Goal: Task Accomplishment & Management: Use online tool/utility

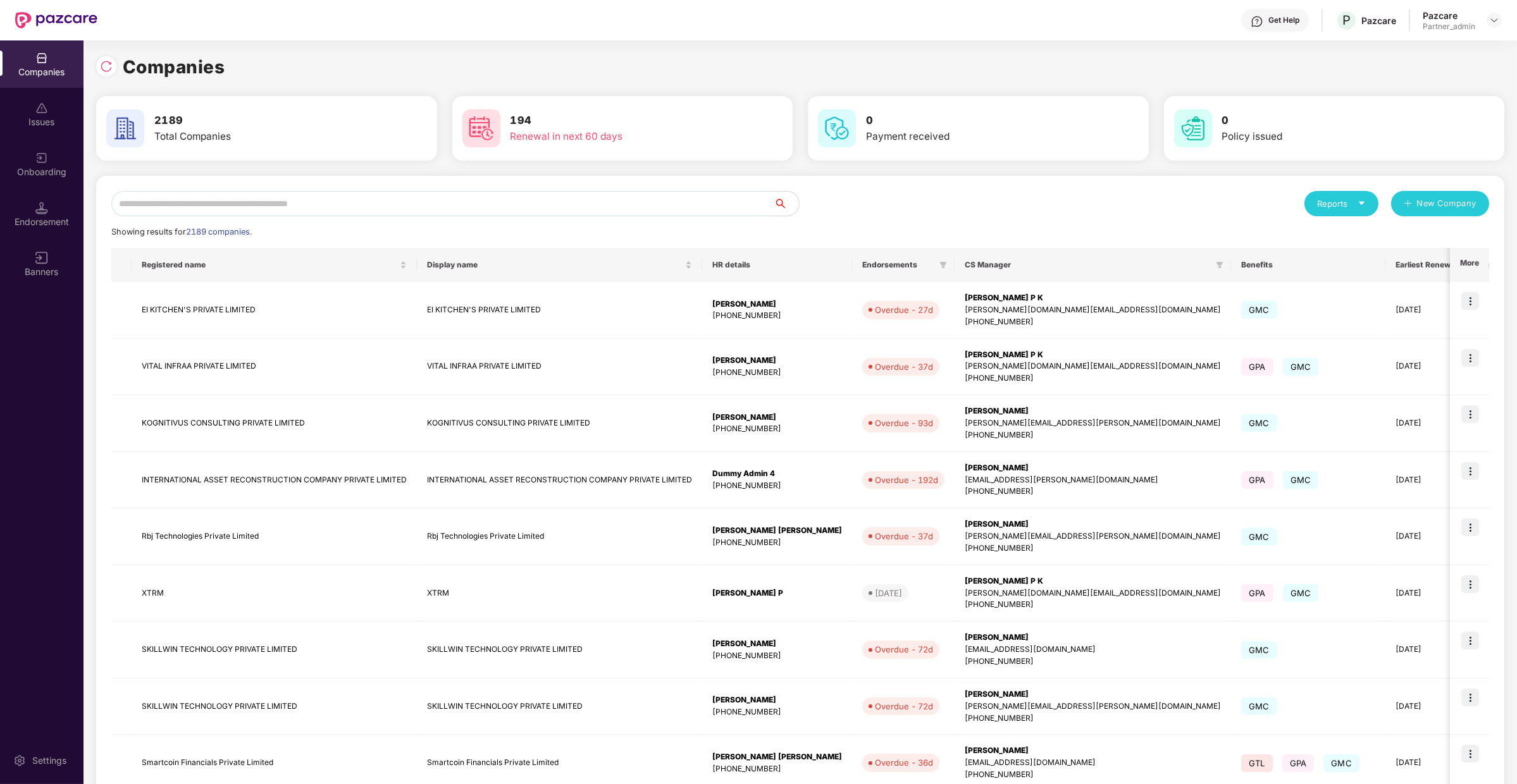
click at [382, 193] on input "text" at bounding box center [442, 203] width 662 height 25
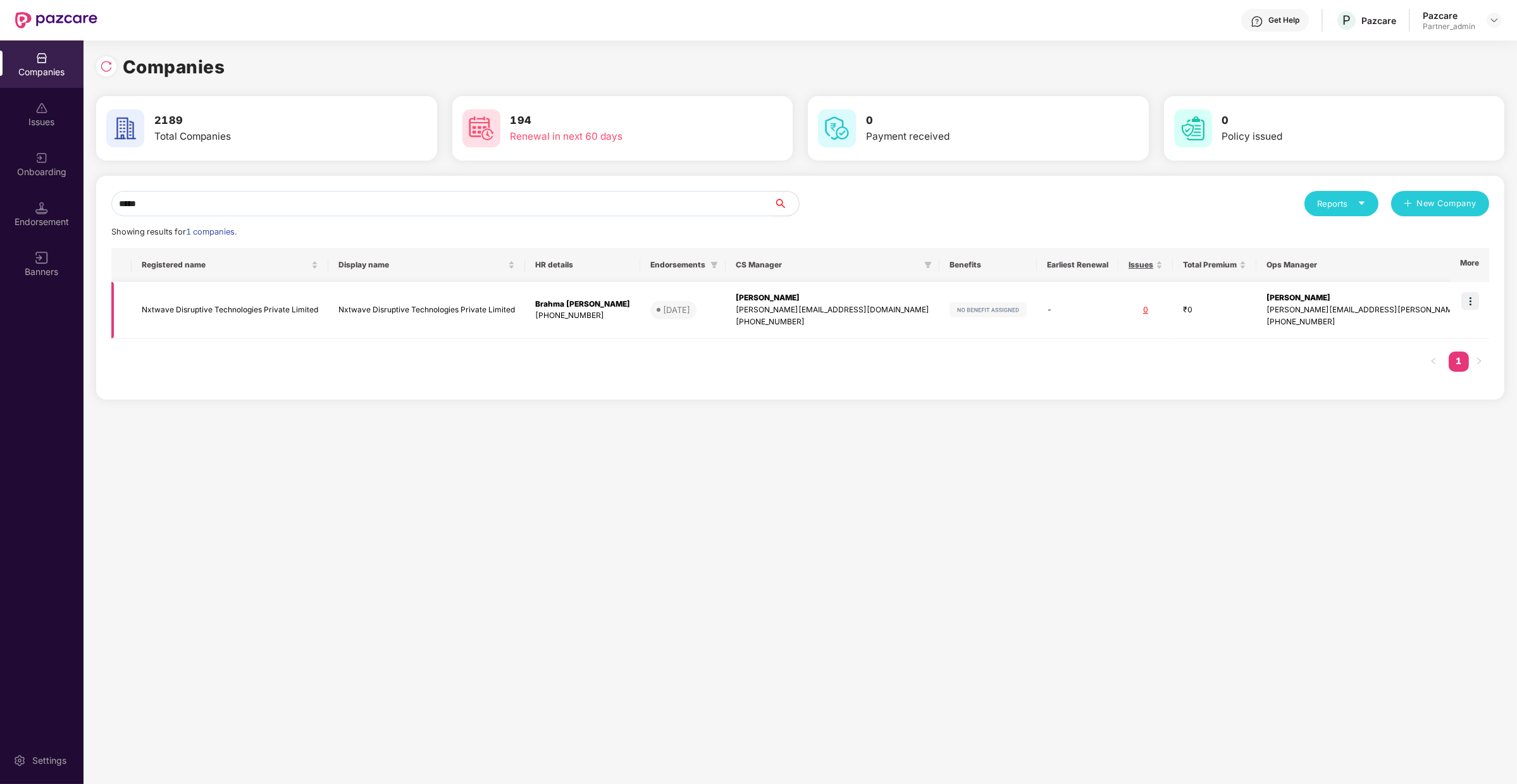
type input "*****"
click at [1475, 303] on img at bounding box center [1470, 301] width 18 height 18
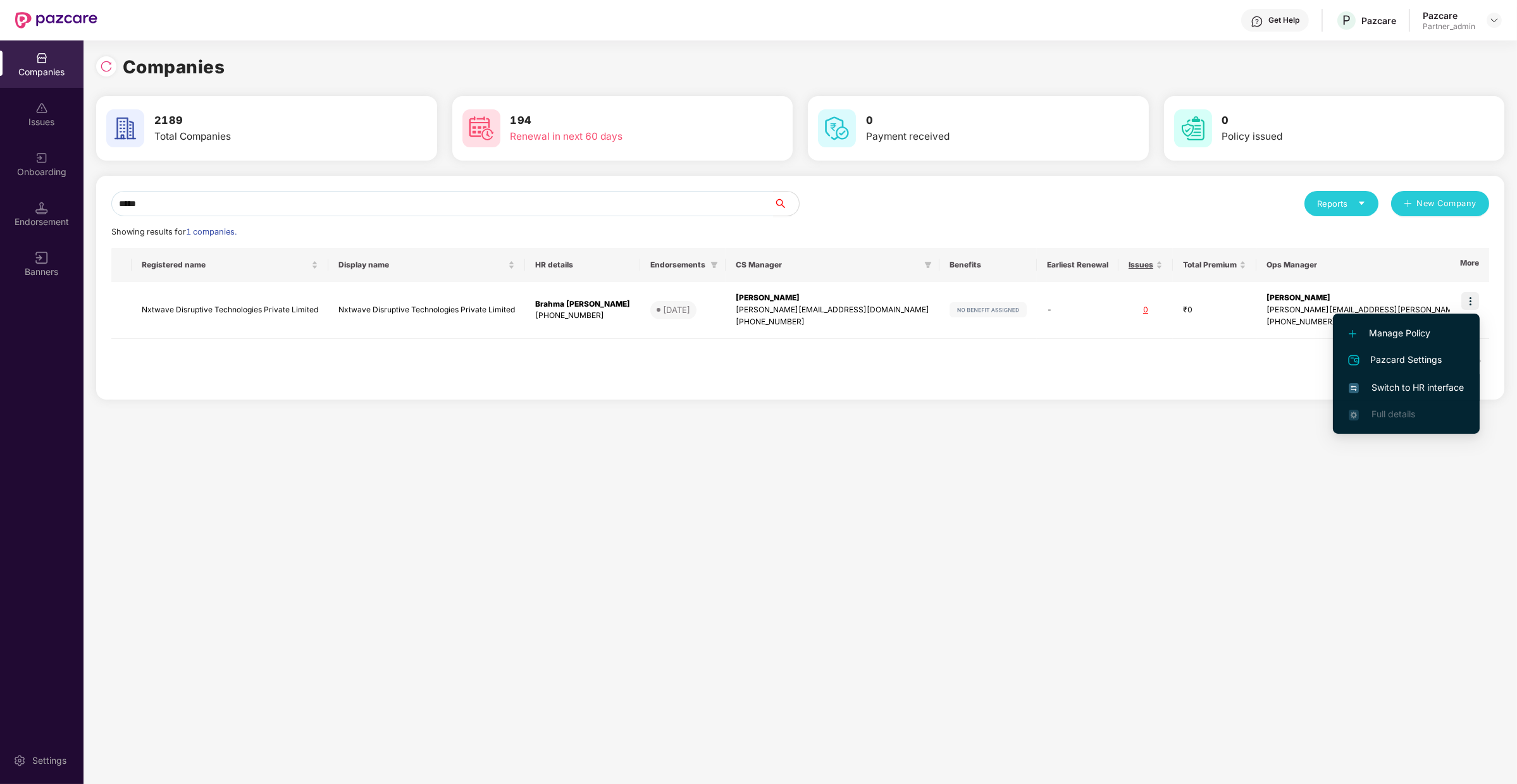
click at [1400, 386] on span "Switch to HR interface" at bounding box center [1406, 388] width 115 height 14
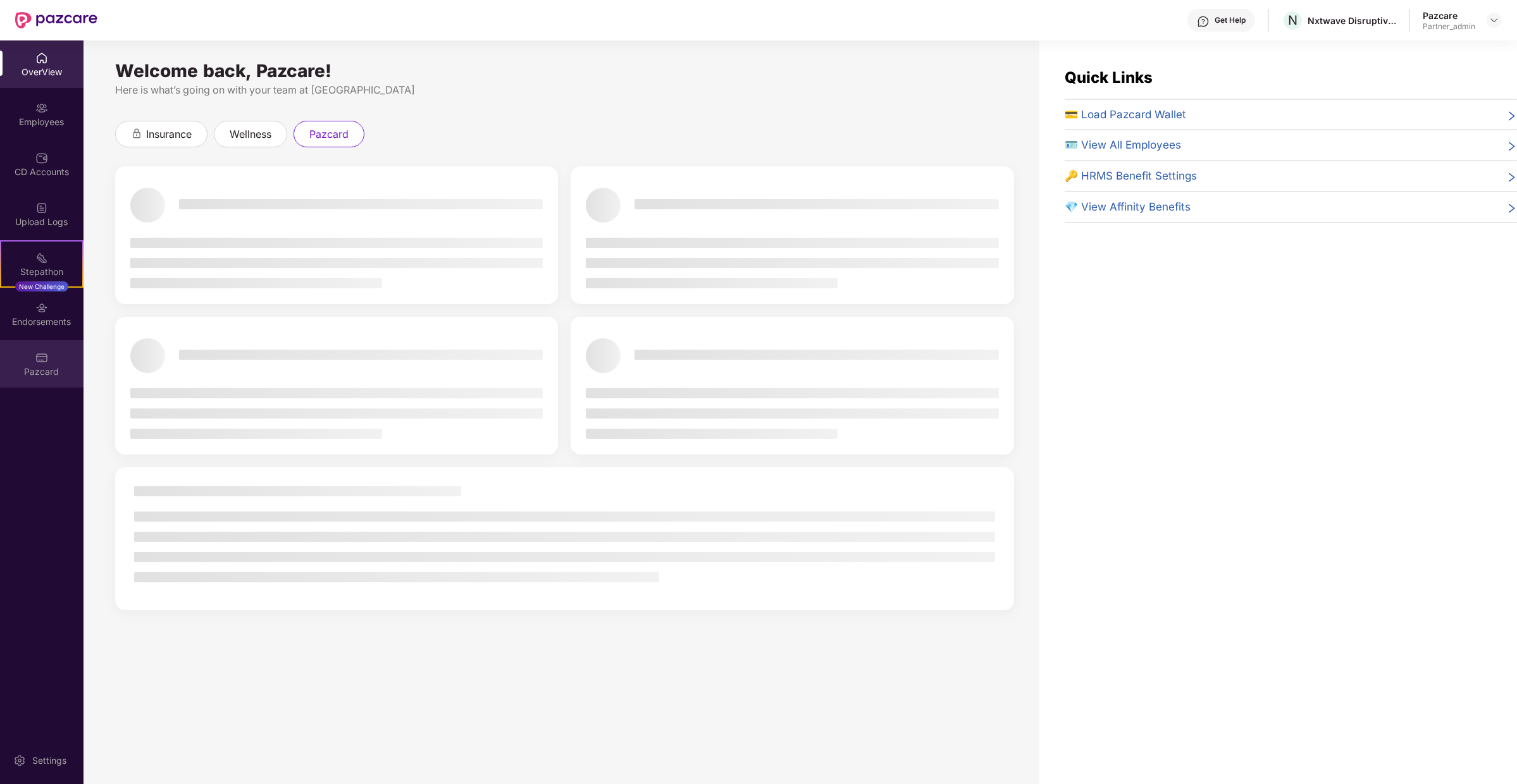
click at [50, 377] on div "Pazcard" at bounding box center [41, 371] width 84 height 13
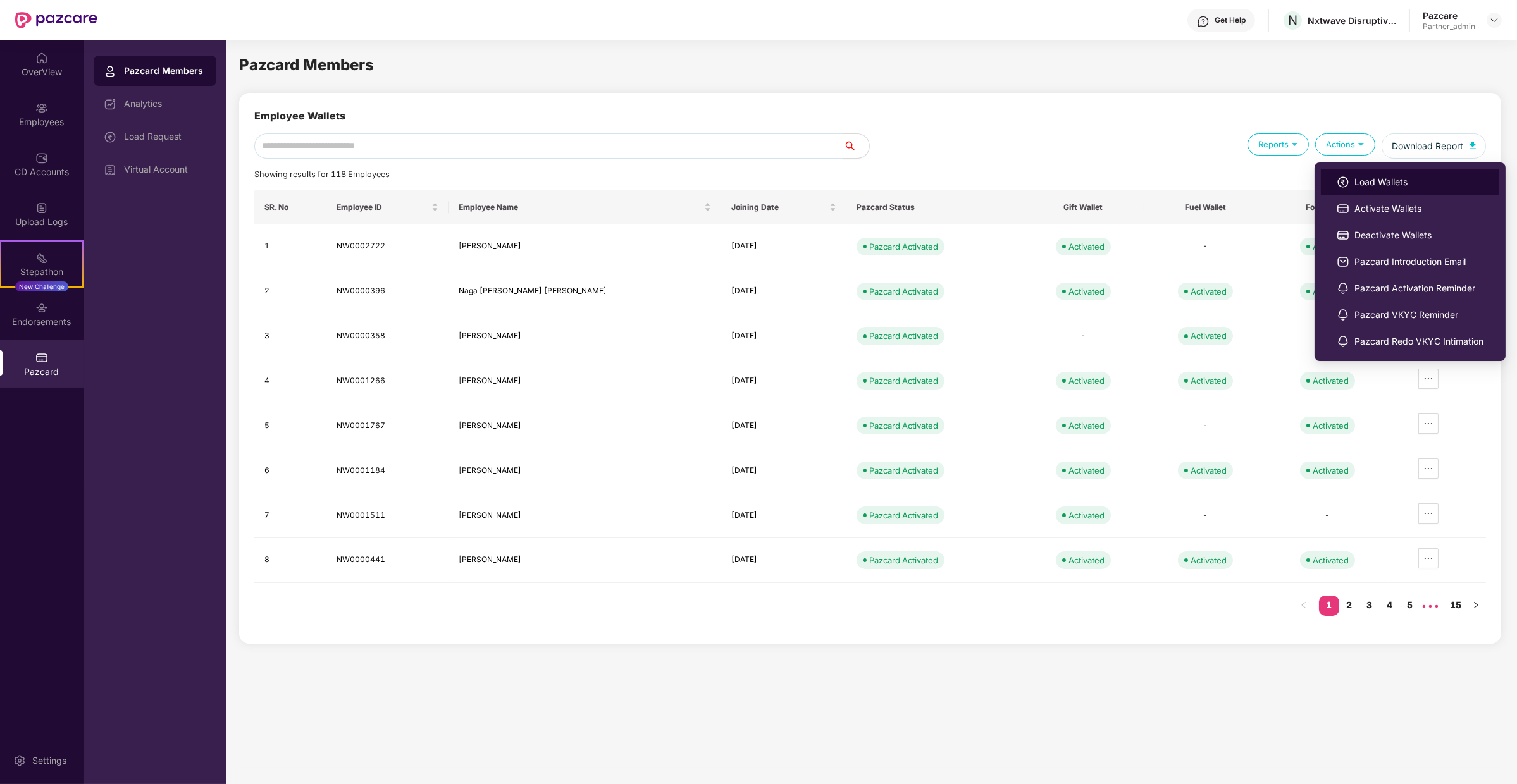
click at [1339, 172] on li "Load Wallets" at bounding box center [1410, 182] width 178 height 27
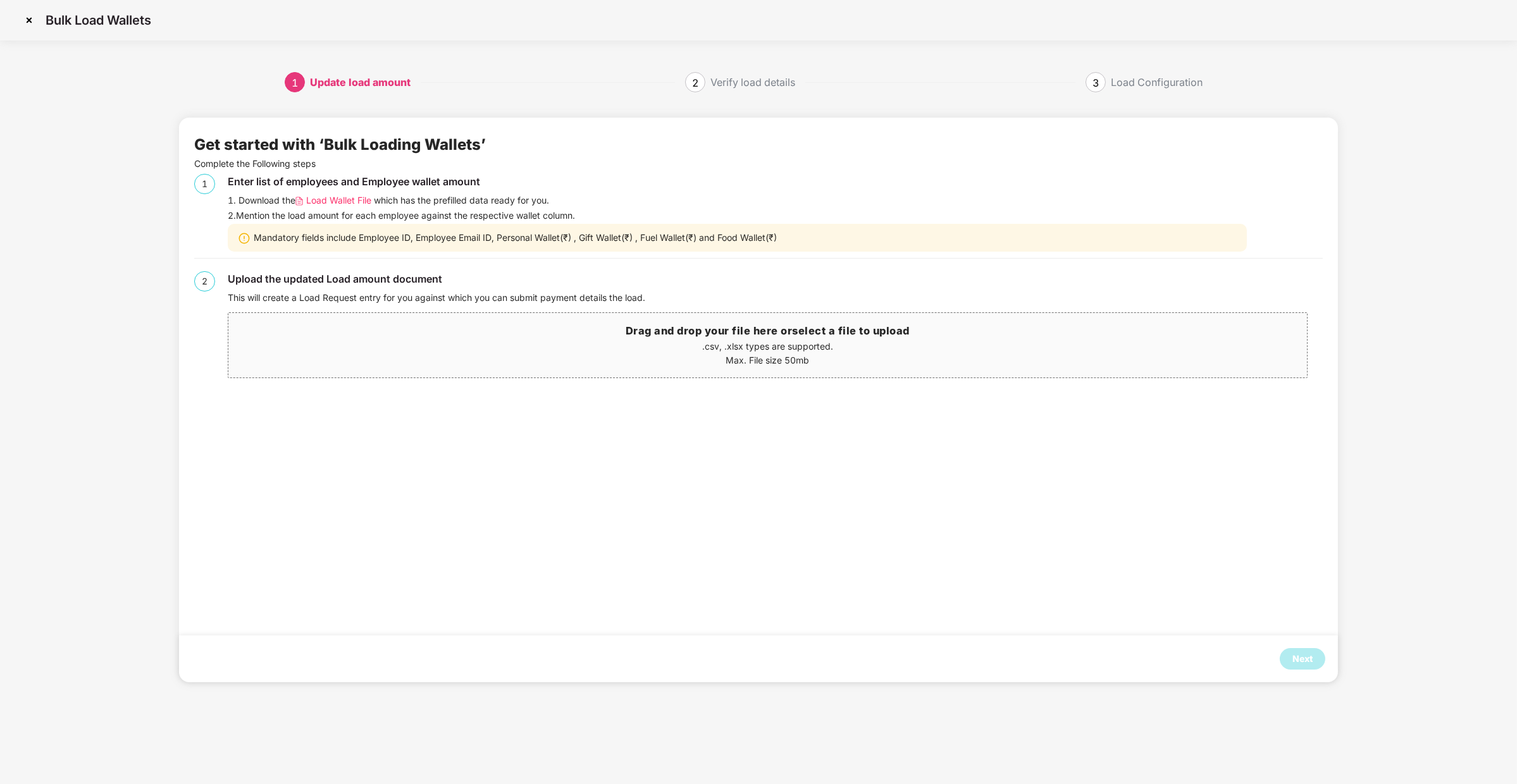
click at [327, 199] on span "Load Wallet File" at bounding box center [339, 200] width 65 height 14
click at [36, 28] on img at bounding box center [29, 20] width 20 height 20
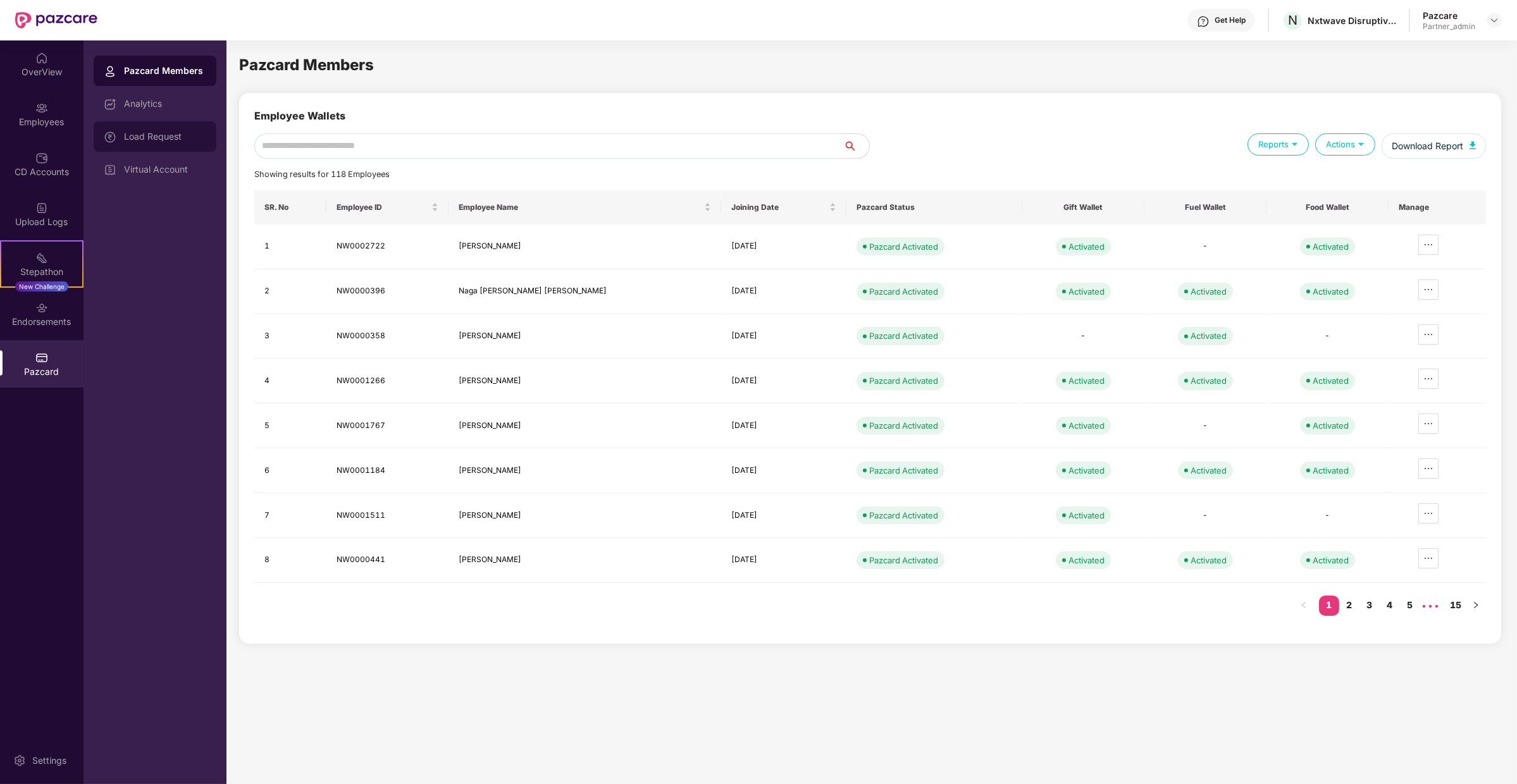
click at [168, 141] on div "Load Request" at bounding box center [165, 137] width 82 height 10
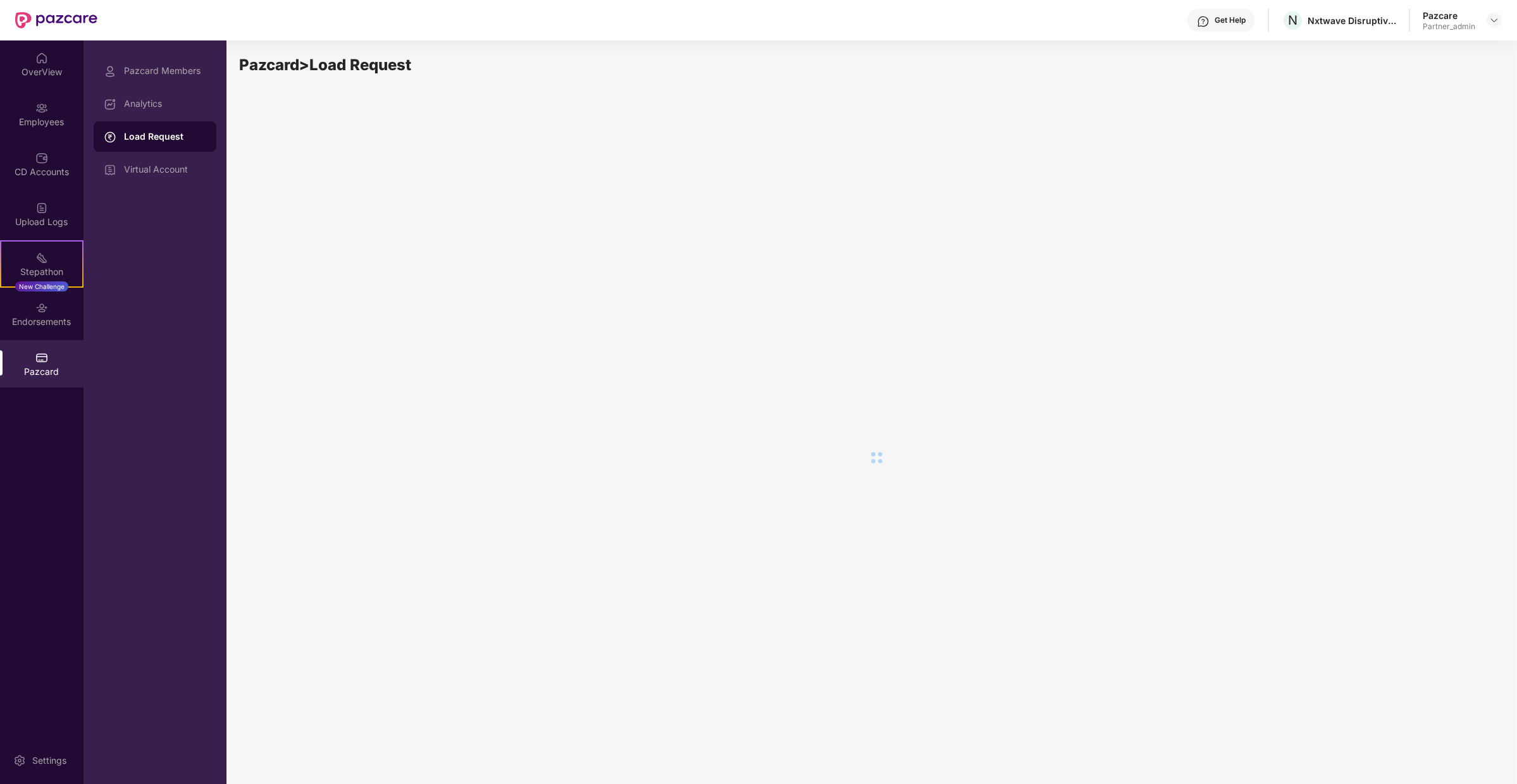
click at [155, 200] on div "Pazcard Members Analytics Load Request Virtual Account" at bounding box center [155, 413] width 143 height 744
click at [166, 176] on div "Virtual Account" at bounding box center [155, 169] width 123 height 30
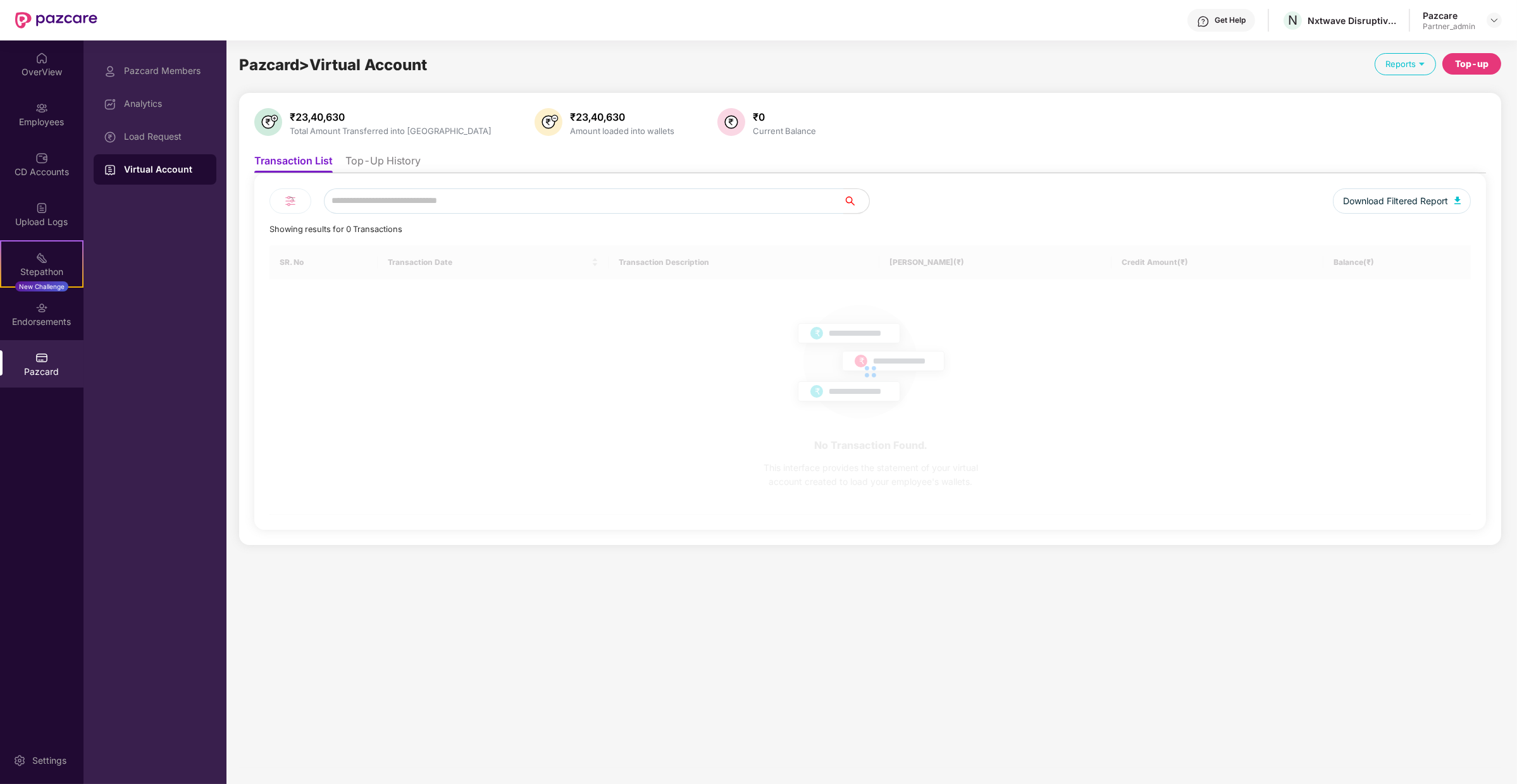
click at [186, 120] on div "Pazcard Members Analytics Load Request Virtual Account" at bounding box center [155, 120] width 123 height 129
click at [178, 139] on div "Load Request" at bounding box center [165, 137] width 82 height 10
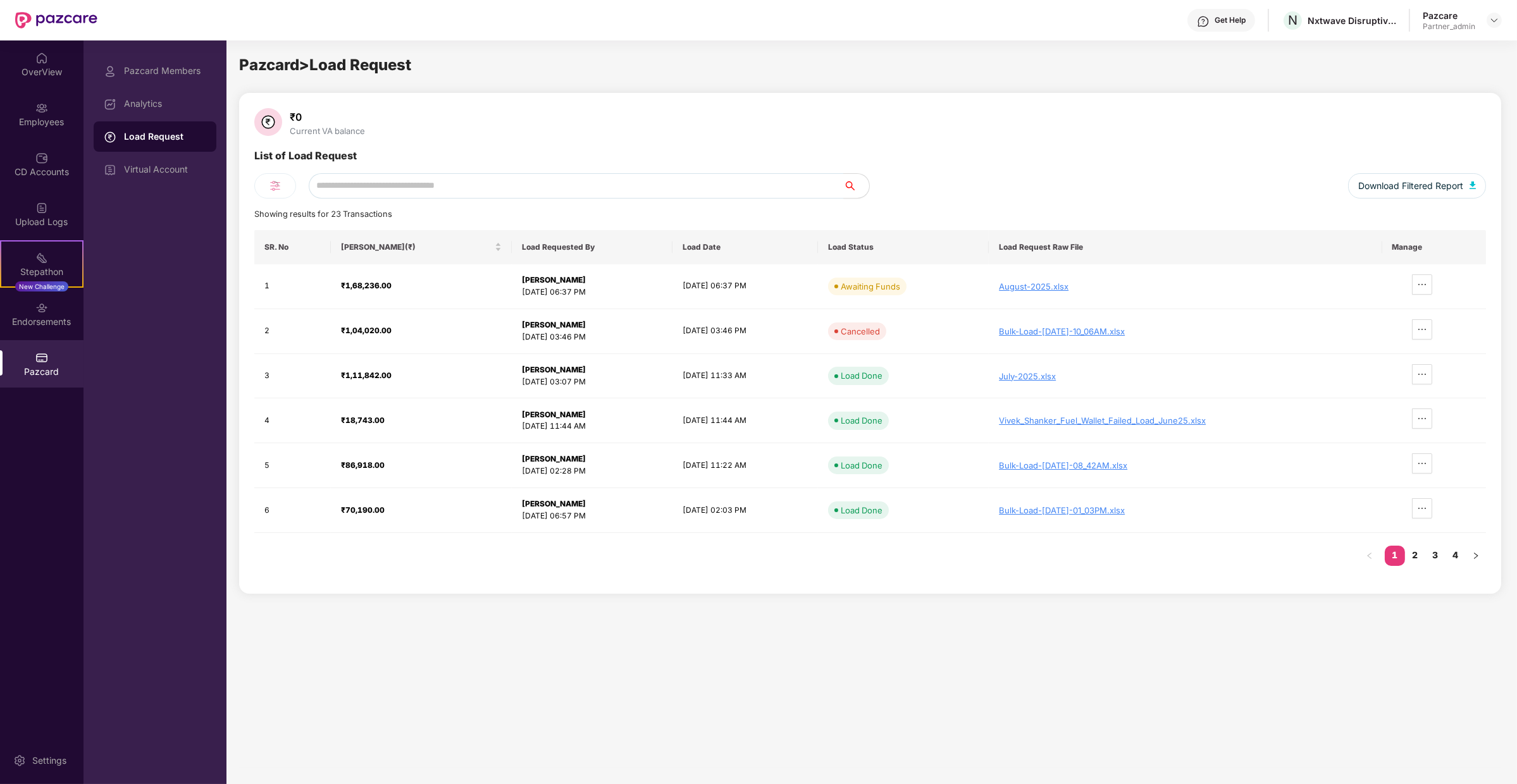
click at [88, 165] on div "Pazcard Members Analytics Load Request Virtual Account" at bounding box center [155, 413] width 143 height 744
click at [136, 168] on div "Virtual Account" at bounding box center [165, 169] width 82 height 10
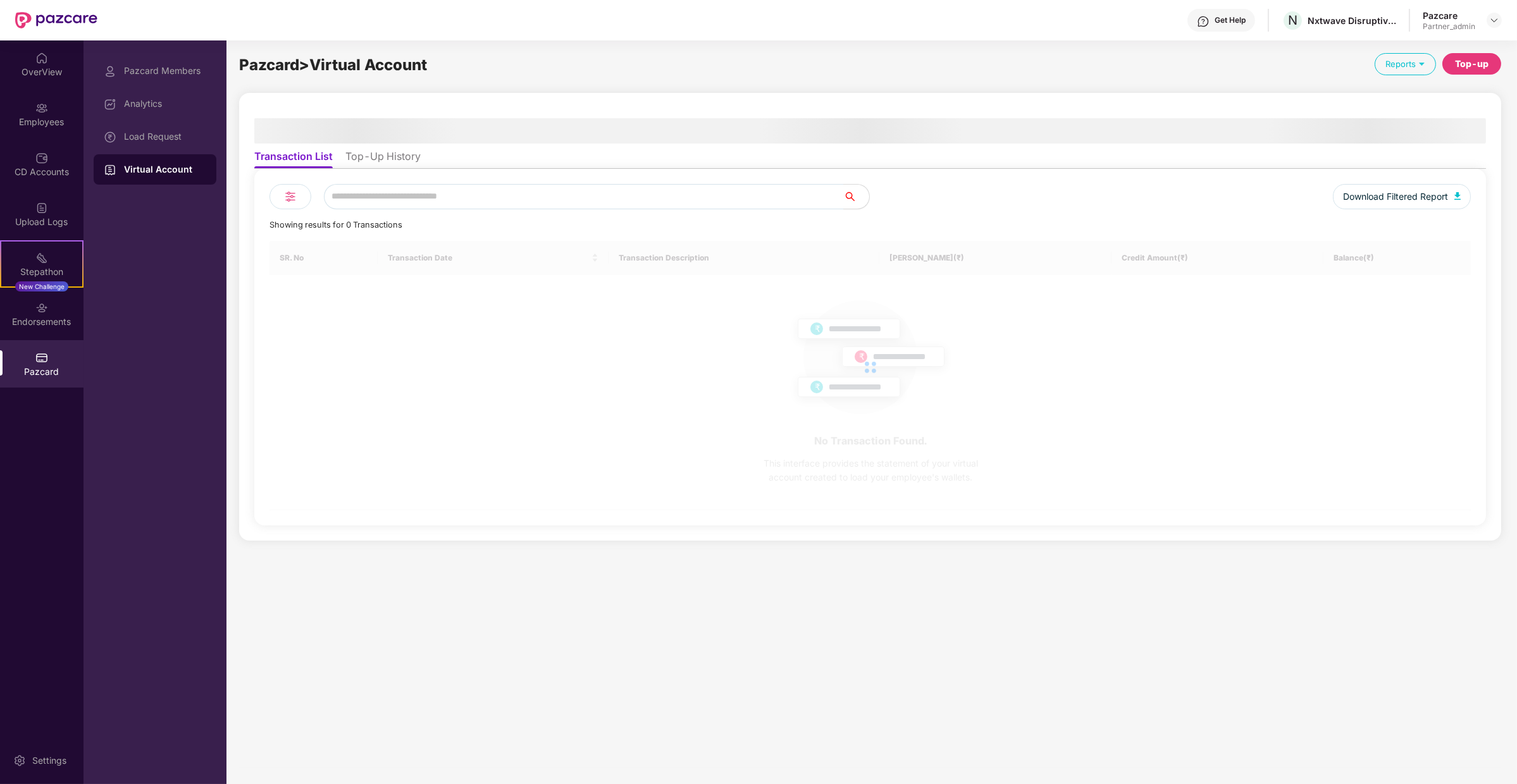
click at [410, 160] on li "Top-Up History" at bounding box center [383, 159] width 75 height 18
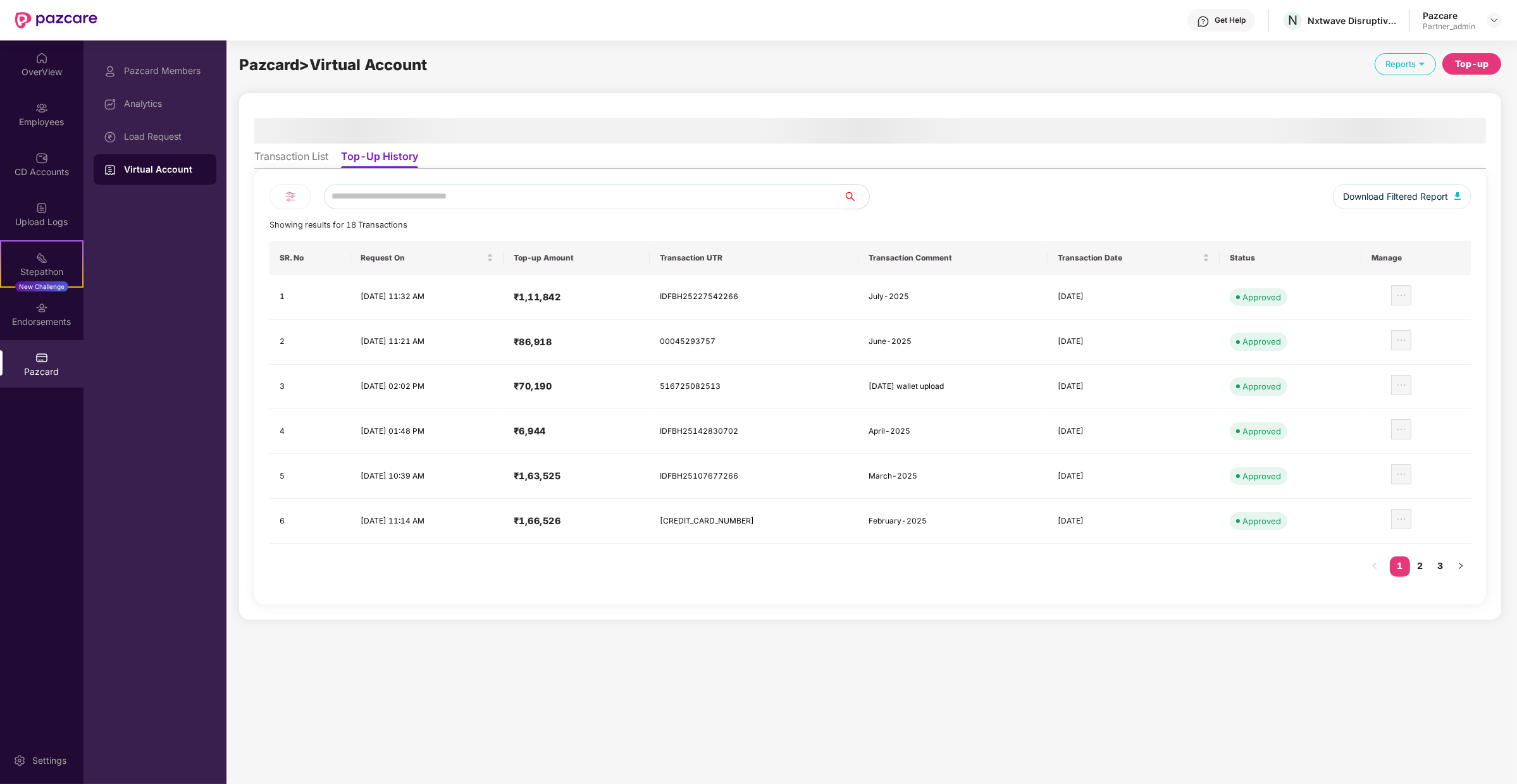
click at [1485, 64] on div "Top-up" at bounding box center [1471, 64] width 33 height 14
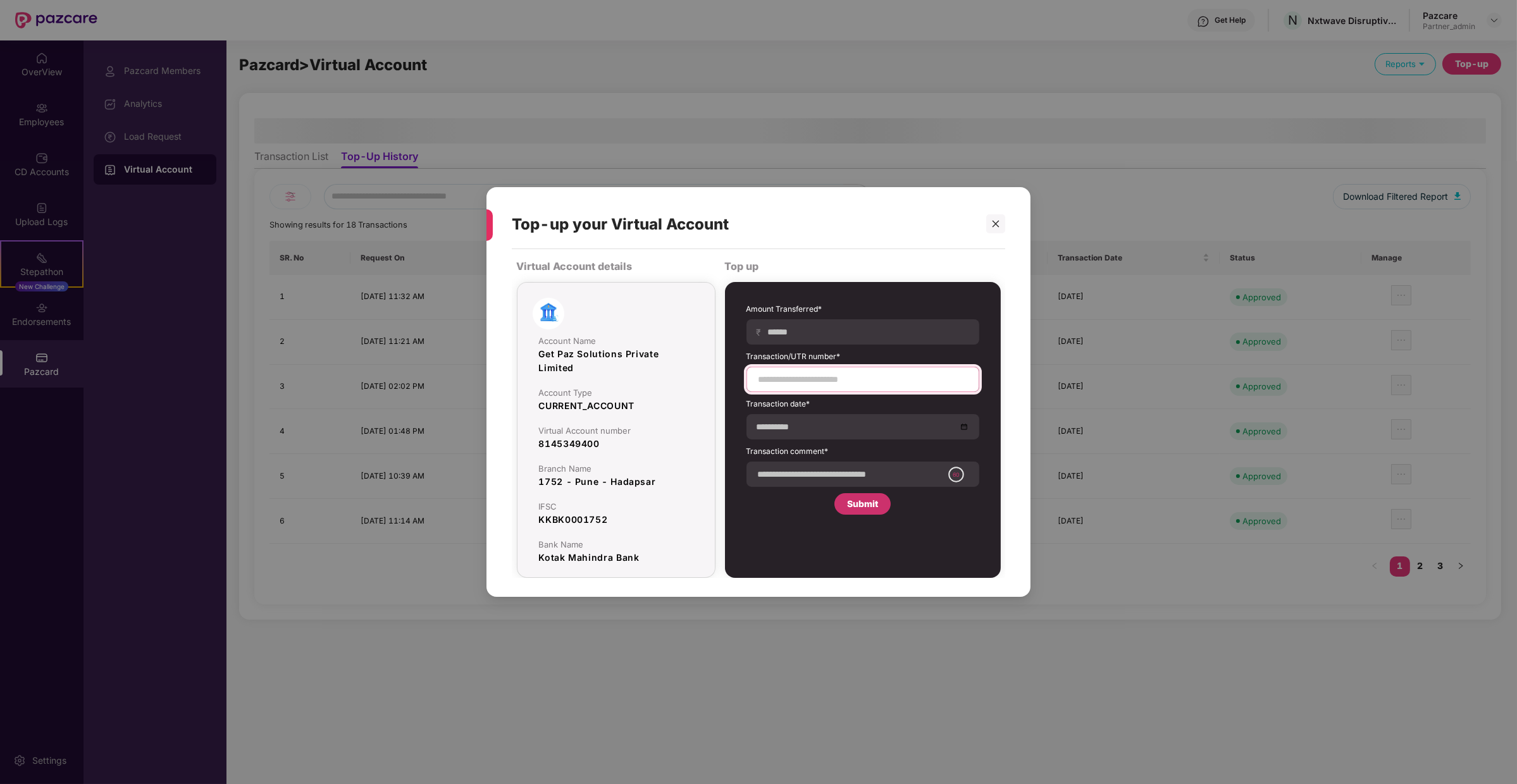
click at [918, 376] on input at bounding box center [863, 380] width 212 height 13
paste input "**********"
type input "**********"
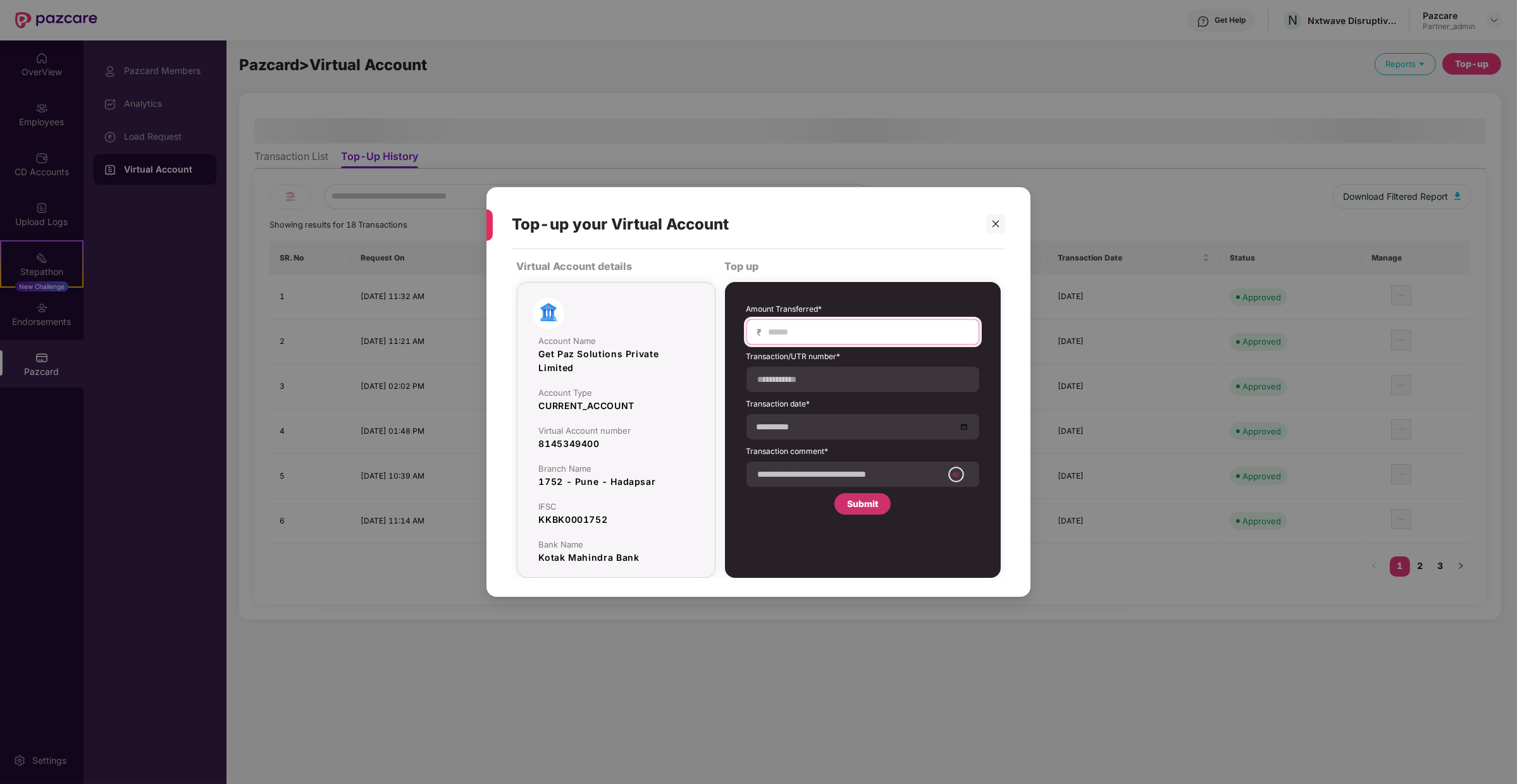
click at [907, 330] on input at bounding box center [868, 332] width 201 height 13
type input "******"
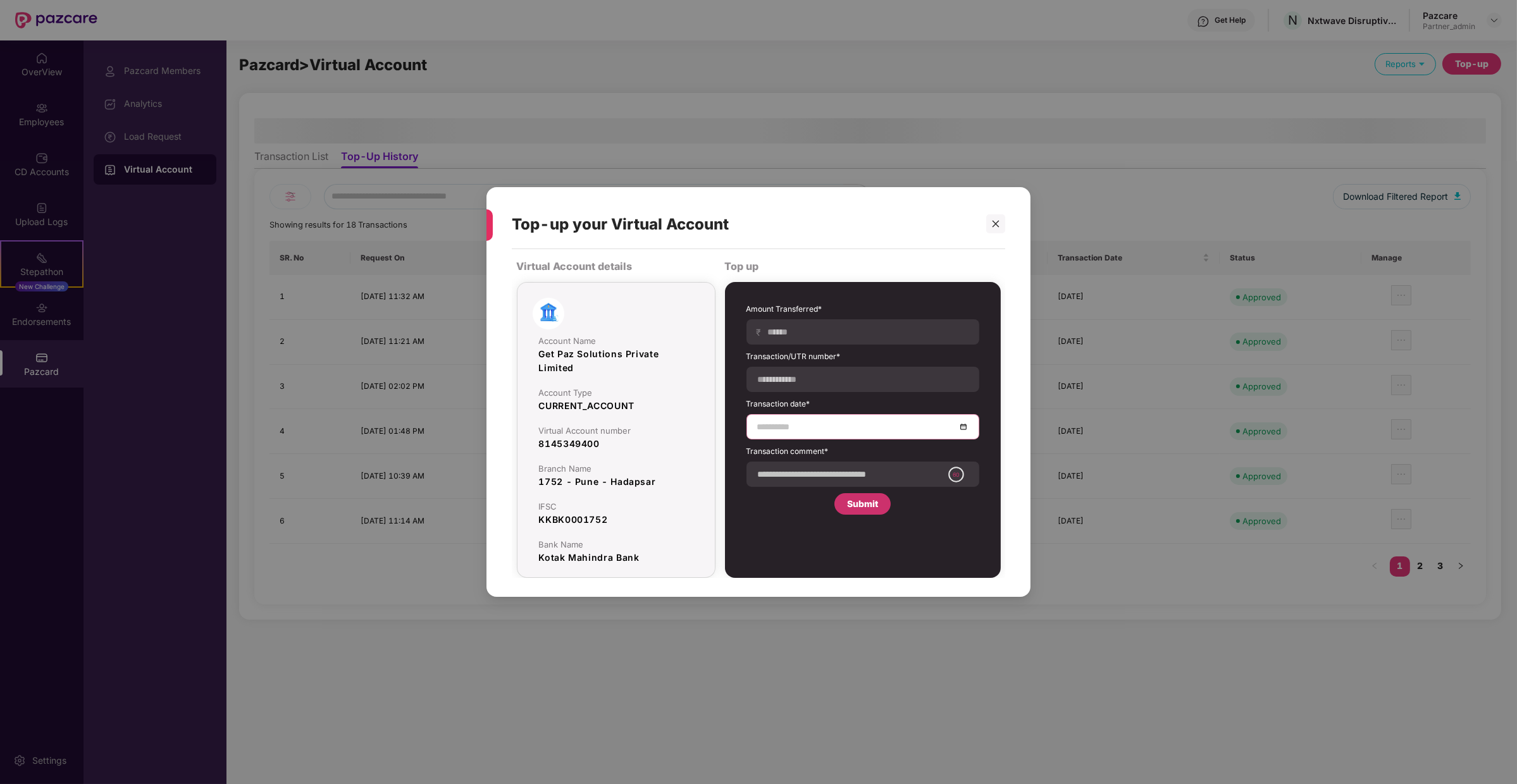
click at [893, 426] on input at bounding box center [857, 427] width 199 height 14
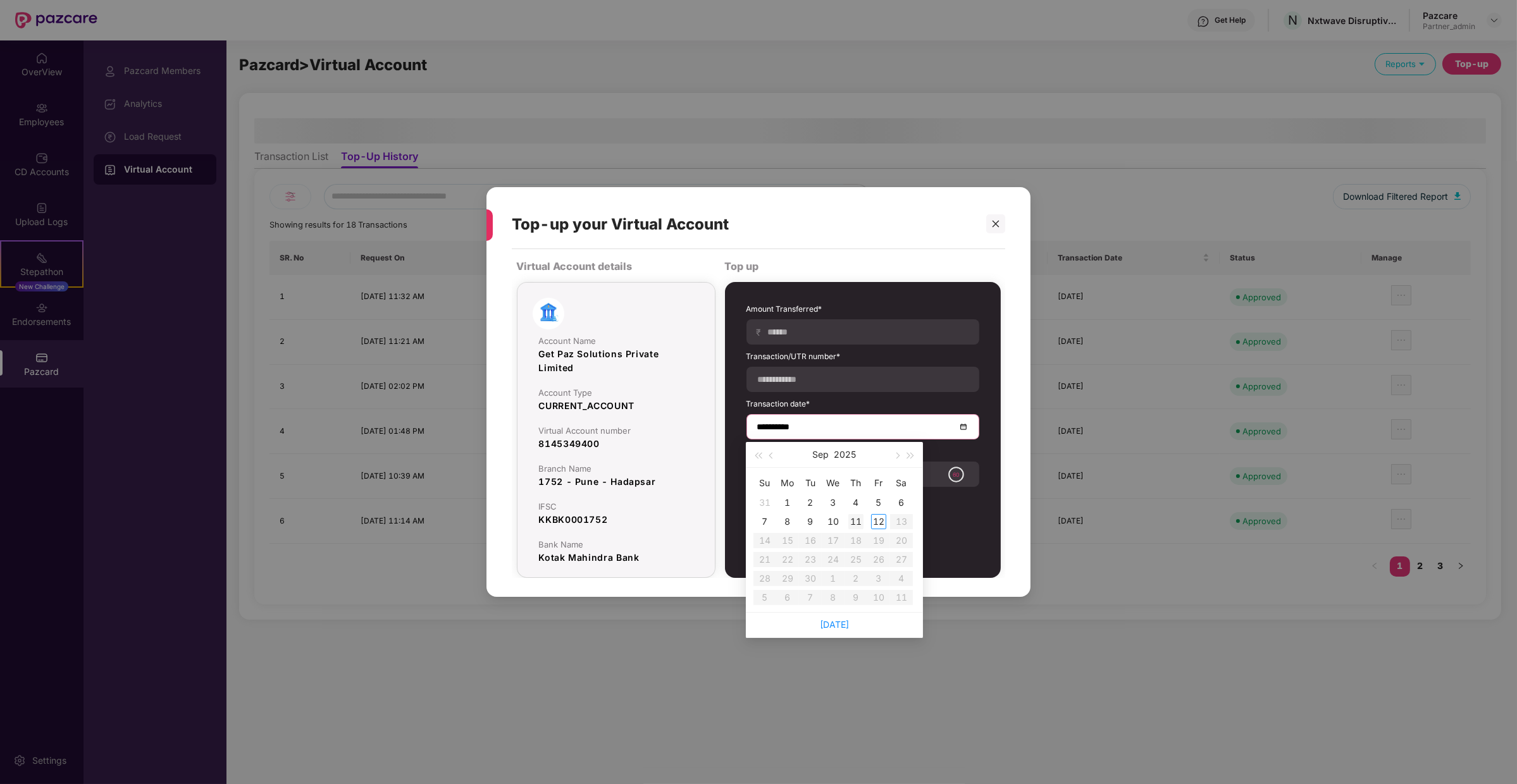
type input "**********"
click at [850, 519] on div "11" at bounding box center [856, 521] width 16 height 16
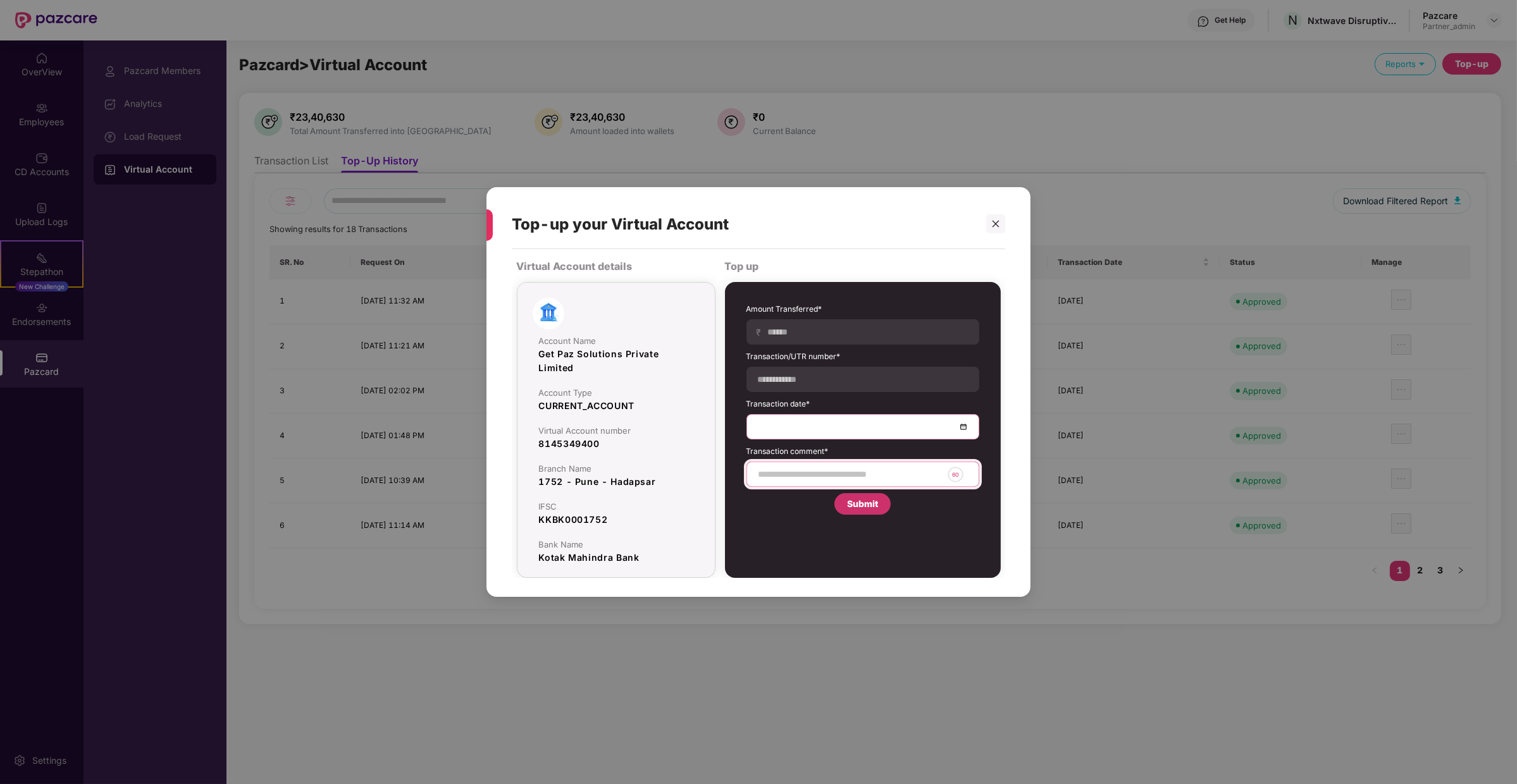
click at [879, 481] on input at bounding box center [850, 475] width 186 height 13
type input "**********"
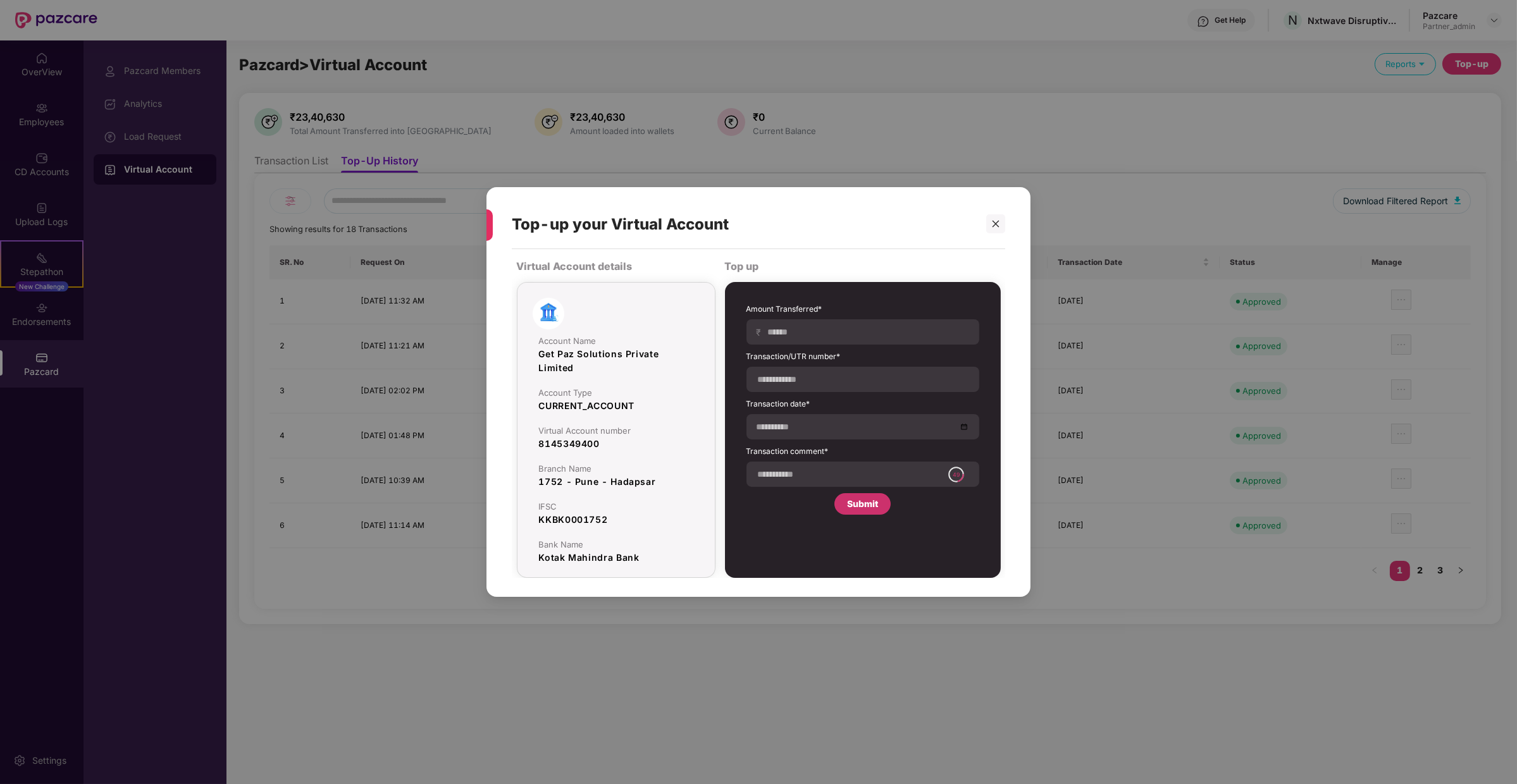
click at [858, 513] on div "Submit" at bounding box center [862, 504] width 56 height 21
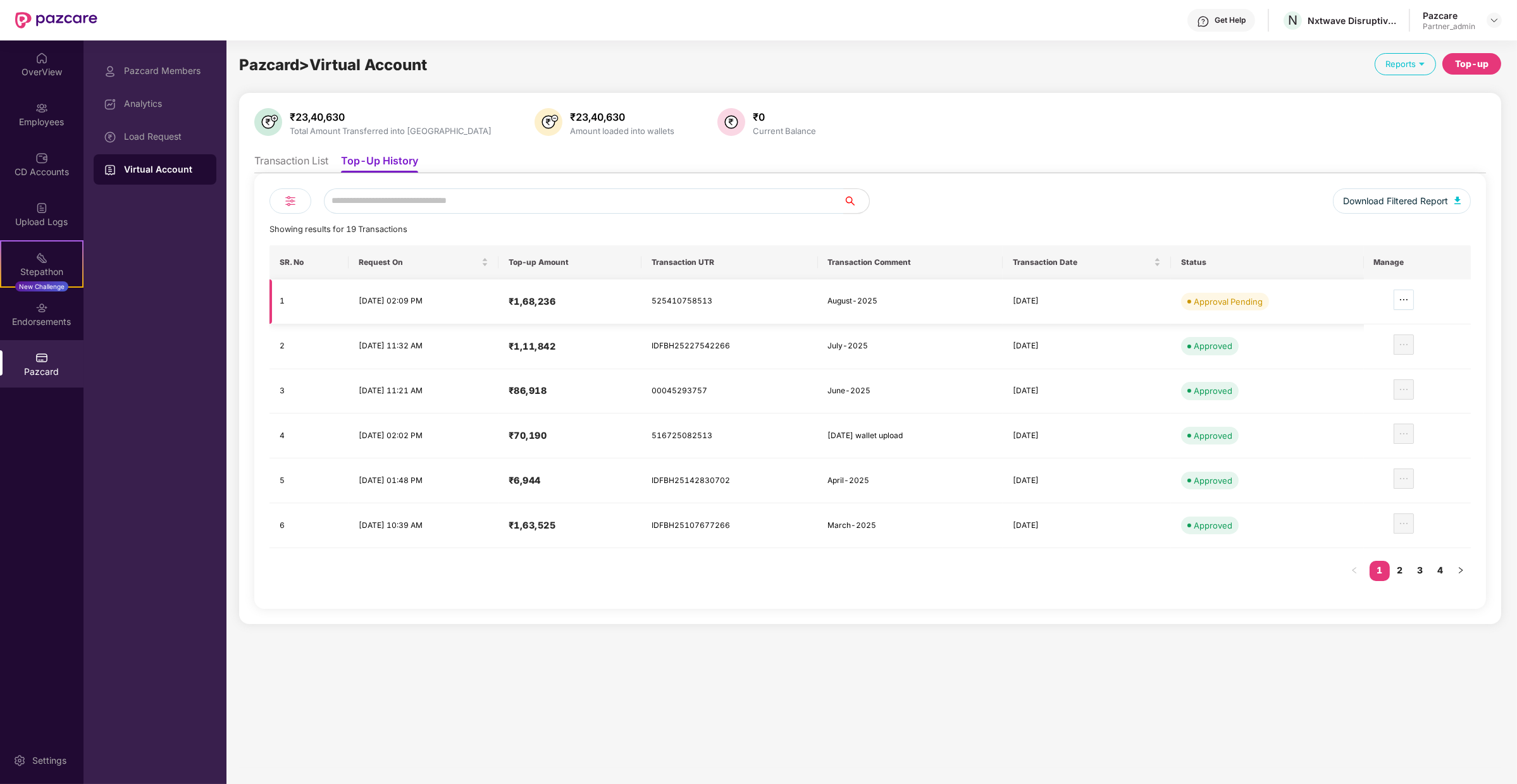
click at [1409, 295] on icon "ellipsis" at bounding box center [1404, 300] width 10 height 10
click at [1377, 343] on span "Review Transaction Details" at bounding box center [1345, 337] width 111 height 14
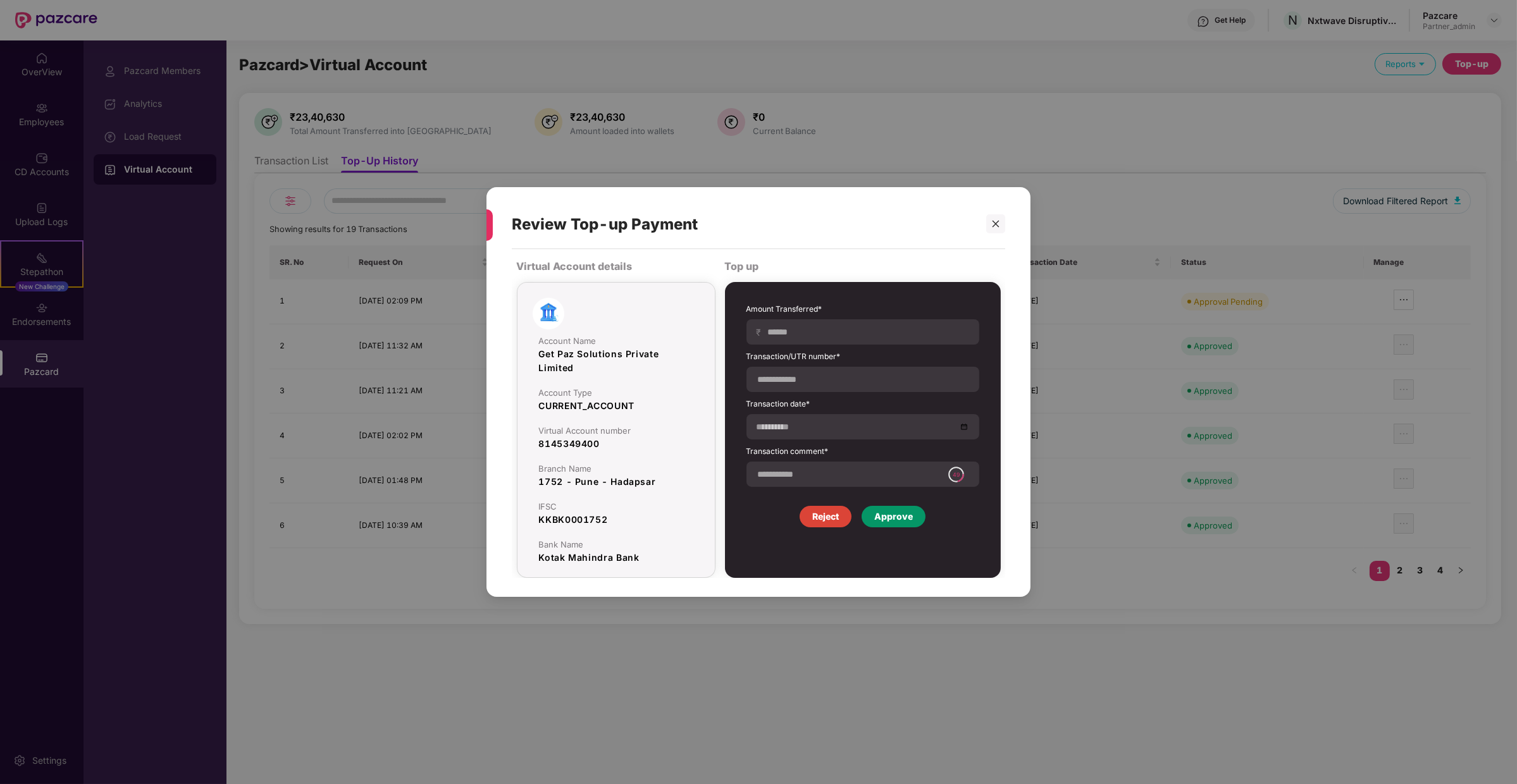
click at [909, 506] on div "Approve" at bounding box center [893, 516] width 64 height 21
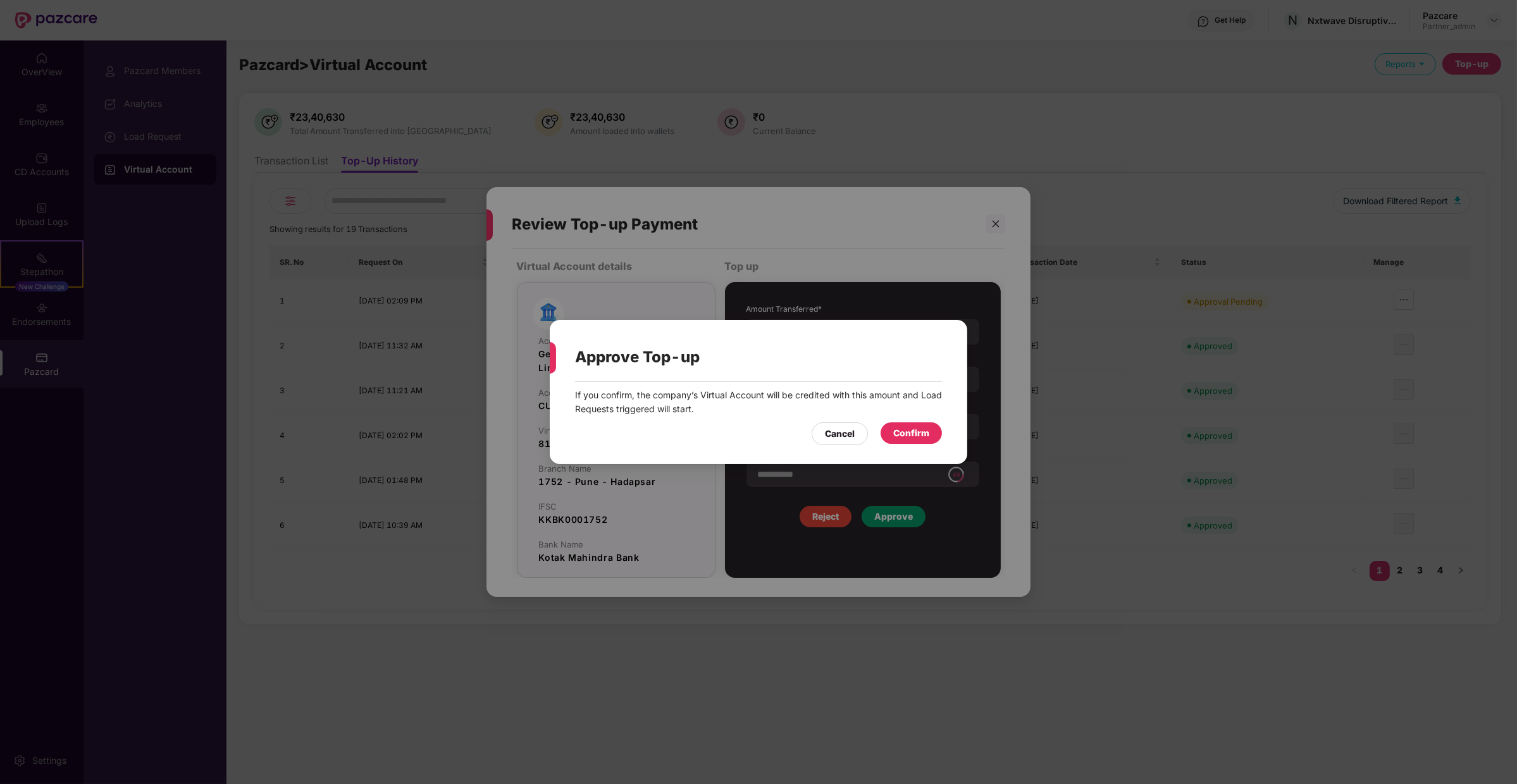
click at [905, 419] on div "Cancel Confirm" at bounding box center [758, 430] width 367 height 29
click at [905, 422] on div "Confirm" at bounding box center [910, 433] width 61 height 21
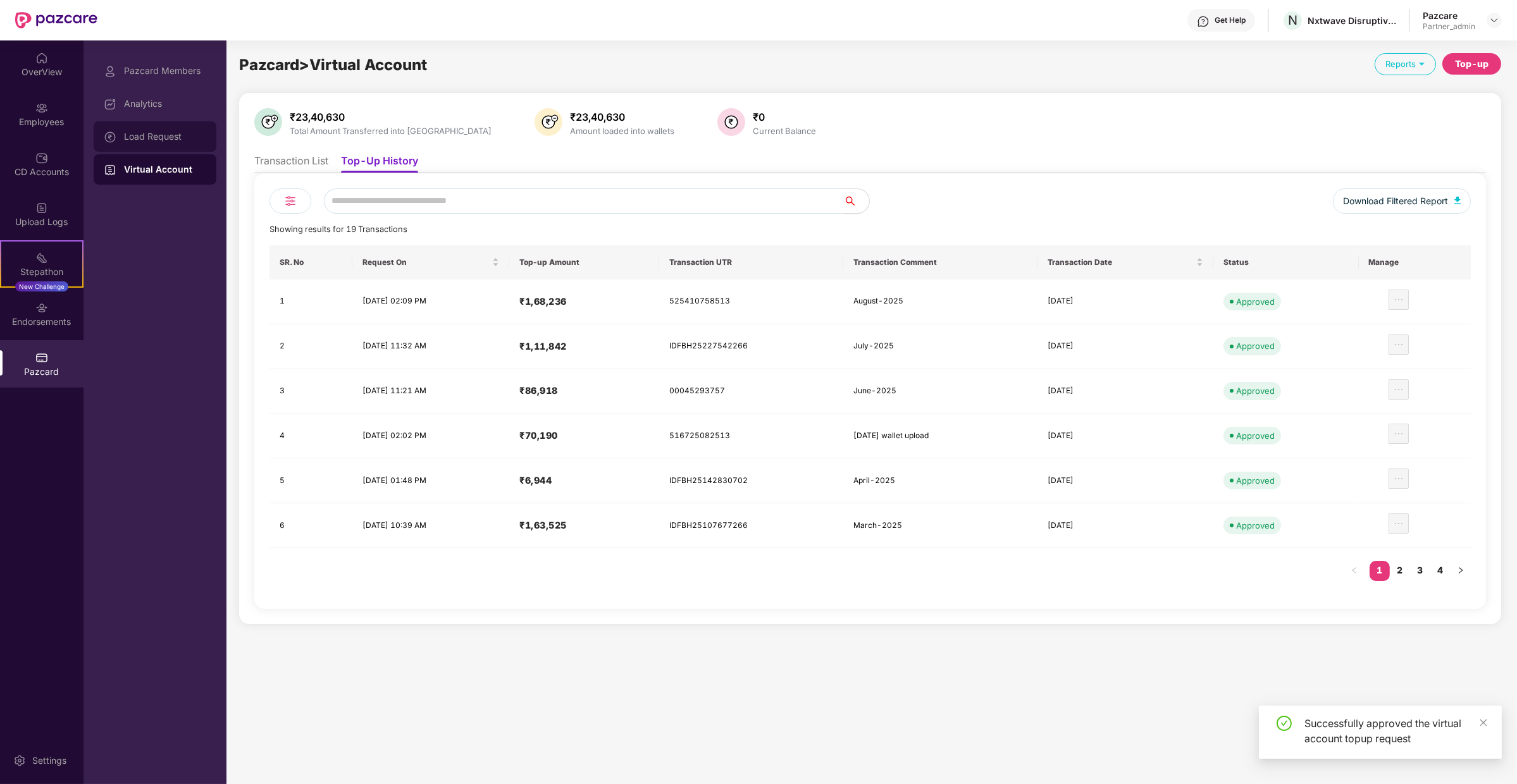
click at [199, 146] on div "Load Request" at bounding box center [155, 136] width 123 height 30
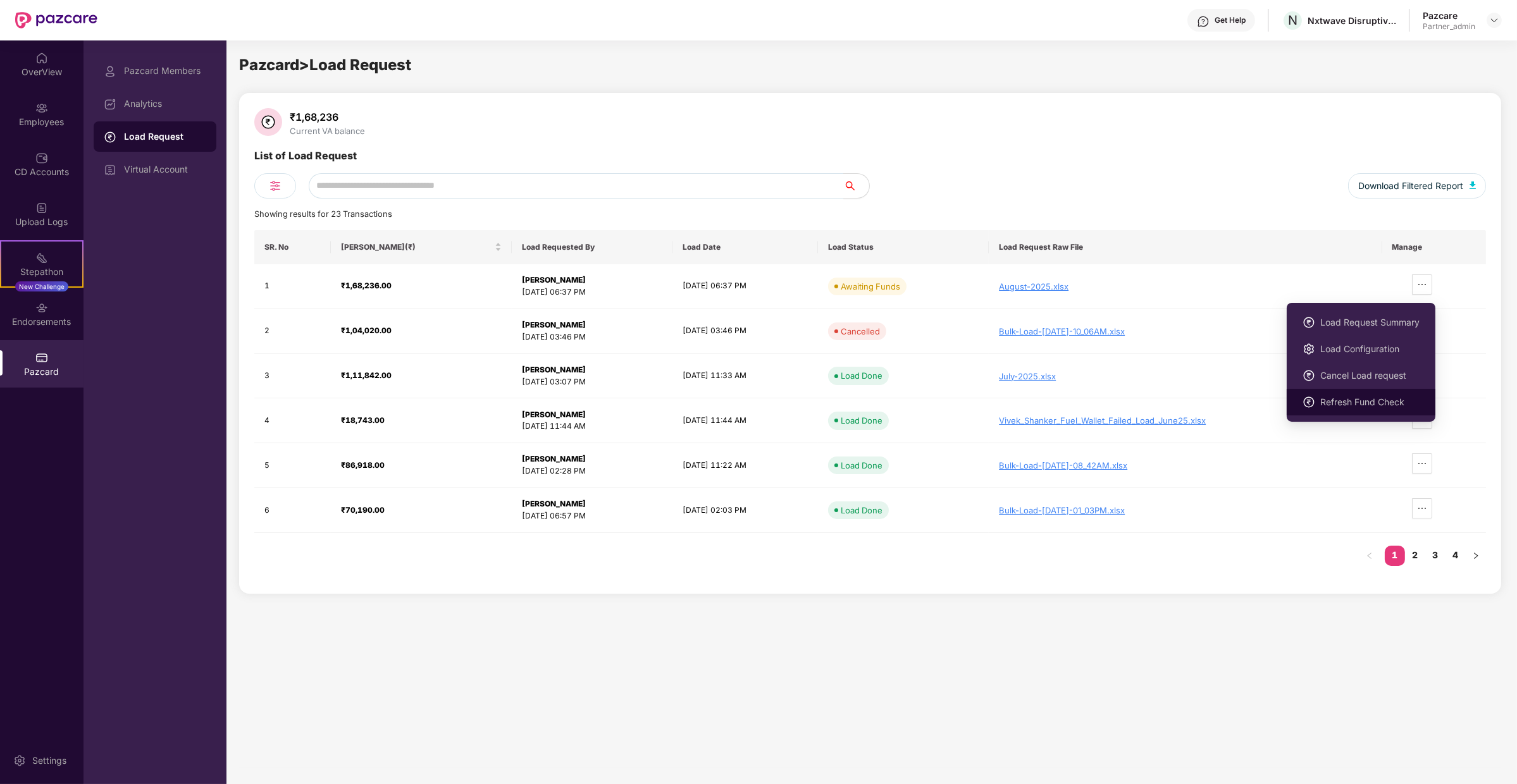
click at [1374, 400] on span "Refresh Fund Check" at bounding box center [1370, 402] width 99 height 14
